Goal: Browse casually

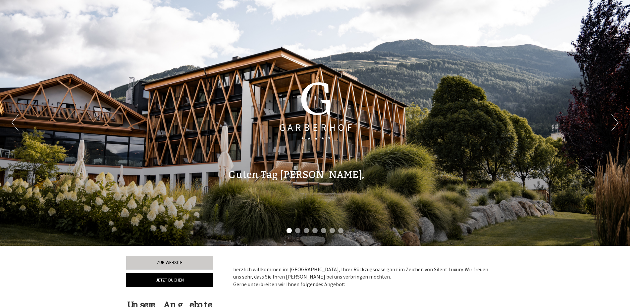
click at [610, 124] on div "Previous Next 1 2 3 4 5 6 7" at bounding box center [315, 123] width 630 height 246
click at [615, 122] on button "Next" at bounding box center [614, 123] width 7 height 17
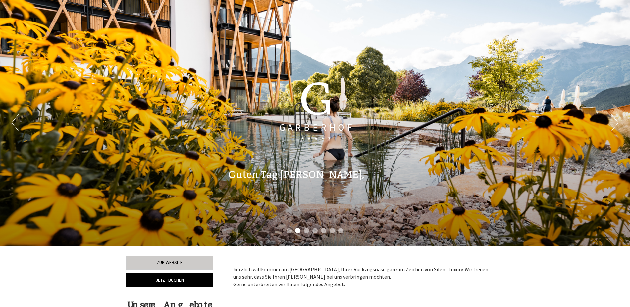
click at [615, 122] on button "Next" at bounding box center [614, 123] width 7 height 17
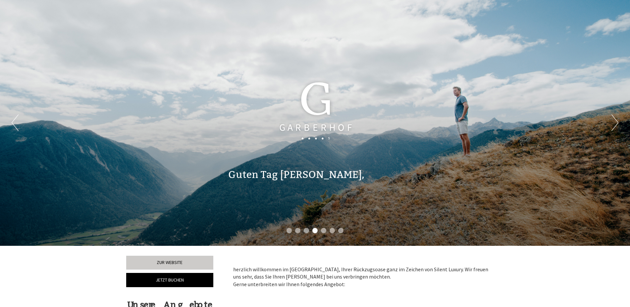
click at [615, 122] on button "Next" at bounding box center [614, 123] width 7 height 17
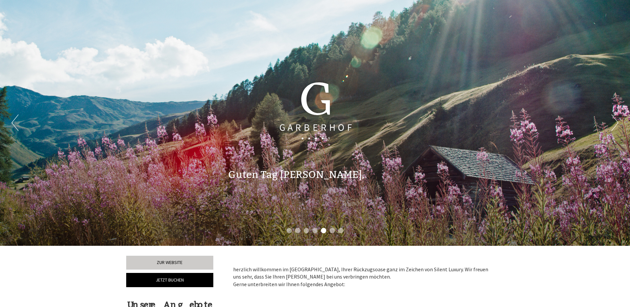
click at [615, 122] on button "Next" at bounding box center [614, 123] width 7 height 17
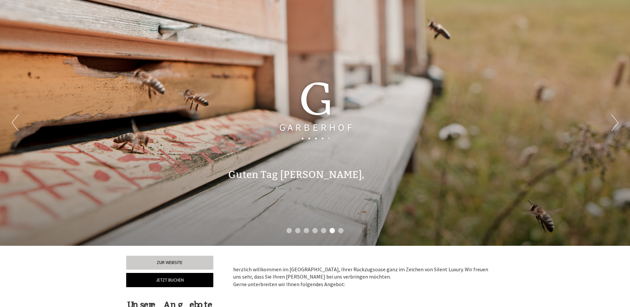
click at [615, 122] on button "Next" at bounding box center [614, 123] width 7 height 17
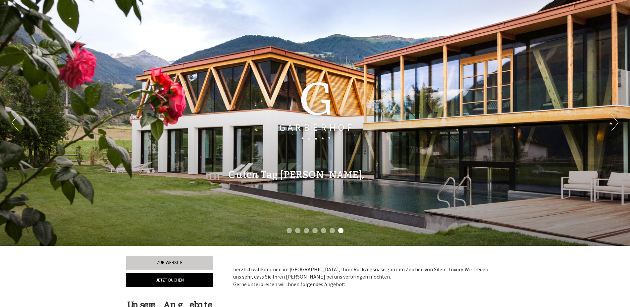
click at [615, 122] on button "Next" at bounding box center [614, 123] width 7 height 17
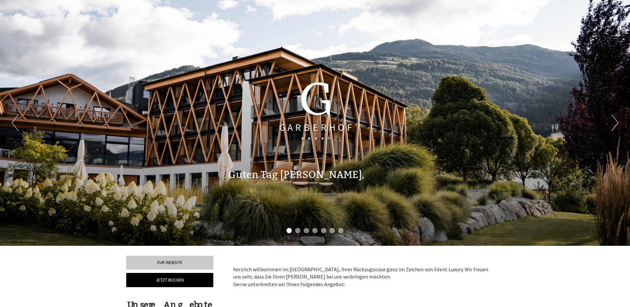
click at [615, 122] on button "Next" at bounding box center [614, 123] width 7 height 17
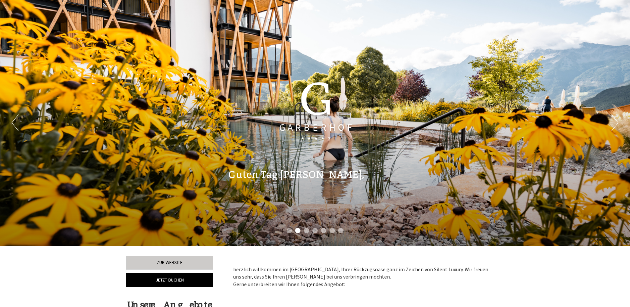
click at [615, 122] on button "Next" at bounding box center [614, 123] width 7 height 17
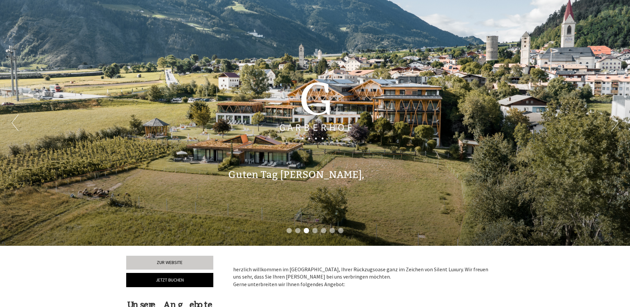
click at [615, 122] on button "Next" at bounding box center [614, 123] width 7 height 17
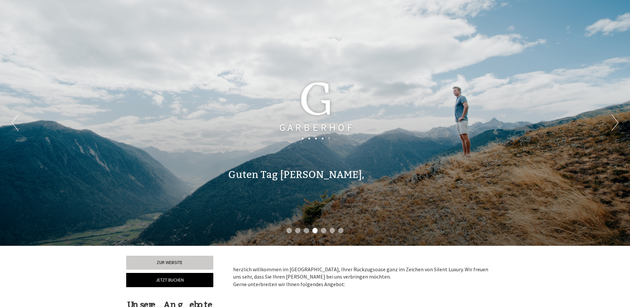
click at [615, 122] on button "Next" at bounding box center [614, 123] width 7 height 17
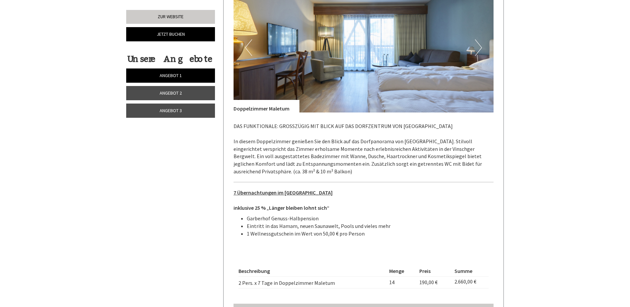
scroll to position [1324, 0]
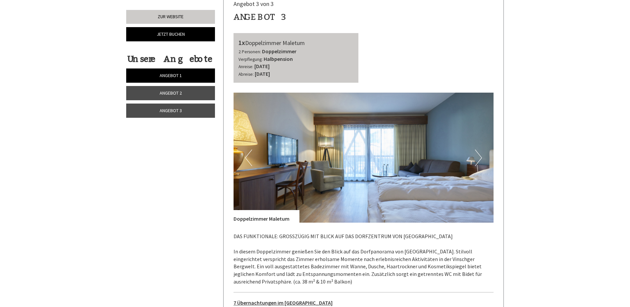
click at [477, 156] on button "Next" at bounding box center [478, 158] width 7 height 17
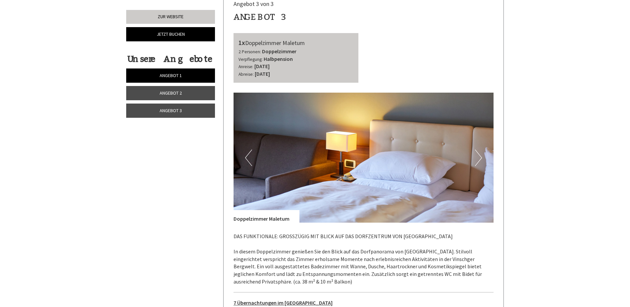
click at [477, 156] on button "Next" at bounding box center [478, 158] width 7 height 17
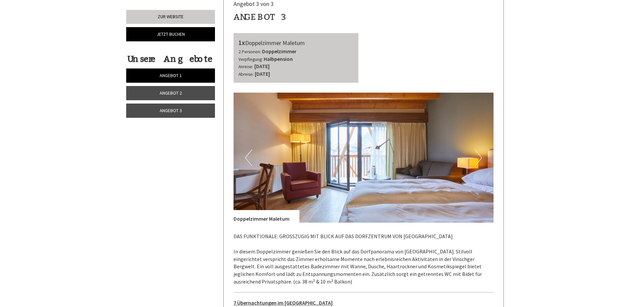
click at [477, 156] on button "Next" at bounding box center [478, 158] width 7 height 17
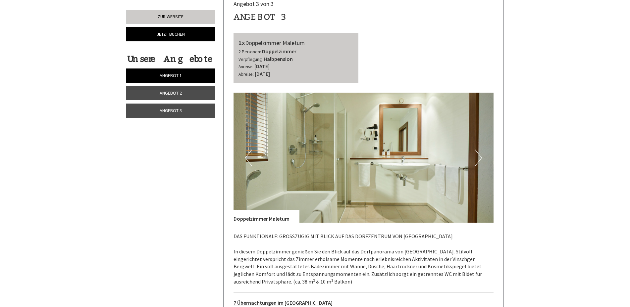
click at [477, 156] on button "Next" at bounding box center [478, 158] width 7 height 17
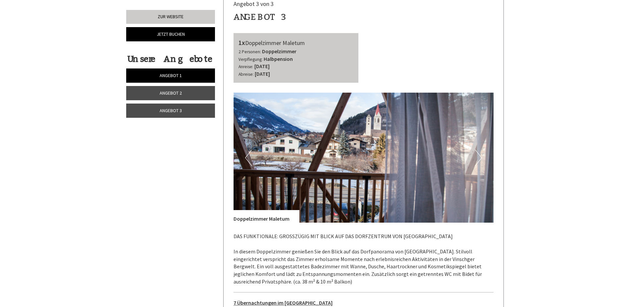
click at [477, 156] on button "Next" at bounding box center [478, 158] width 7 height 17
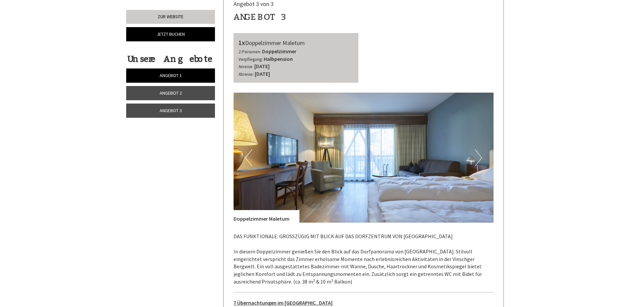
click at [477, 156] on button "Next" at bounding box center [478, 158] width 7 height 17
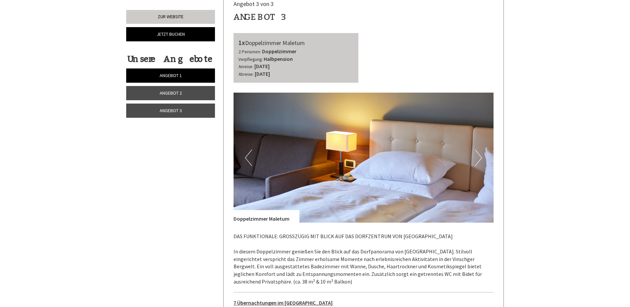
click at [477, 156] on button "Next" at bounding box center [478, 158] width 7 height 17
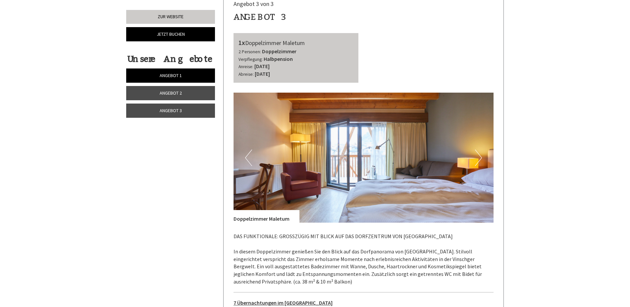
click at [477, 156] on button "Next" at bounding box center [478, 158] width 7 height 17
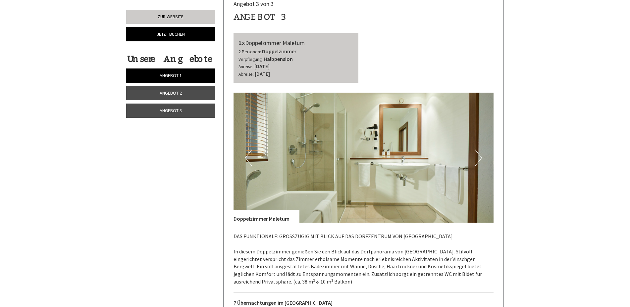
click at [477, 156] on button "Next" at bounding box center [478, 158] width 7 height 17
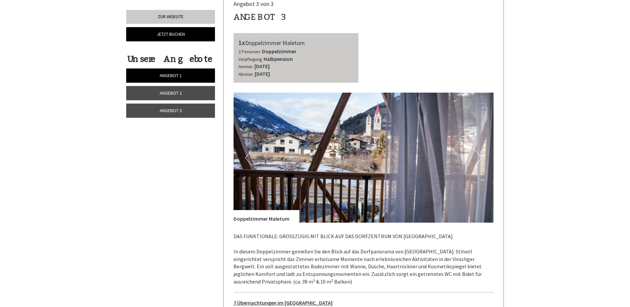
click at [477, 156] on button "Next" at bounding box center [478, 158] width 7 height 17
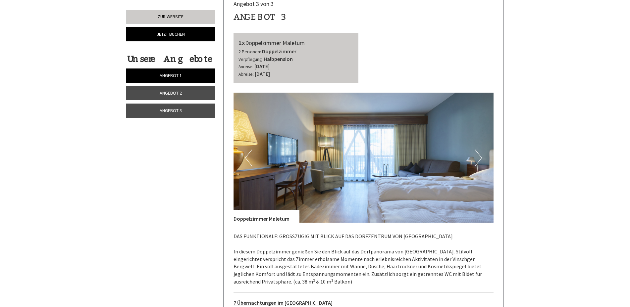
click at [477, 156] on button "Next" at bounding box center [478, 158] width 7 height 17
